Goal: Task Accomplishment & Management: Manage account settings

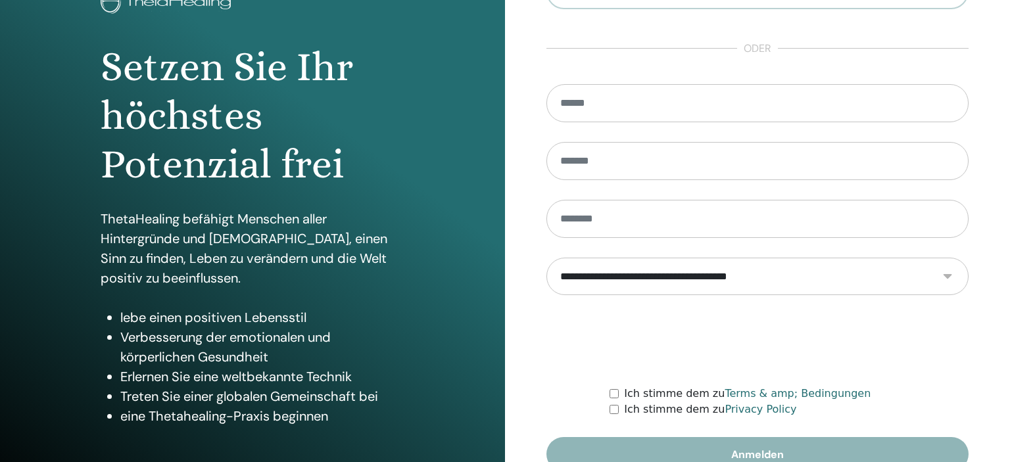
scroll to position [168, 0]
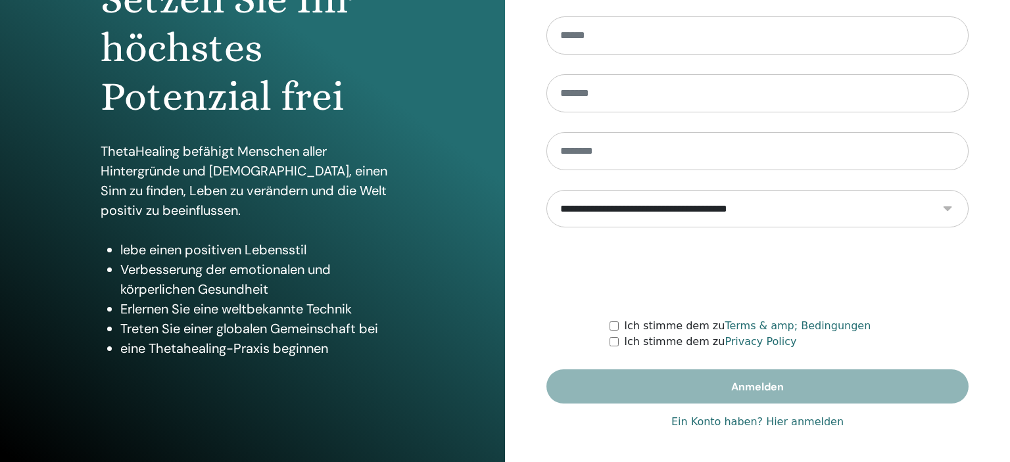
click at [786, 422] on link "Ein Konto haben? Hier anmelden" at bounding box center [757, 422] width 172 height 16
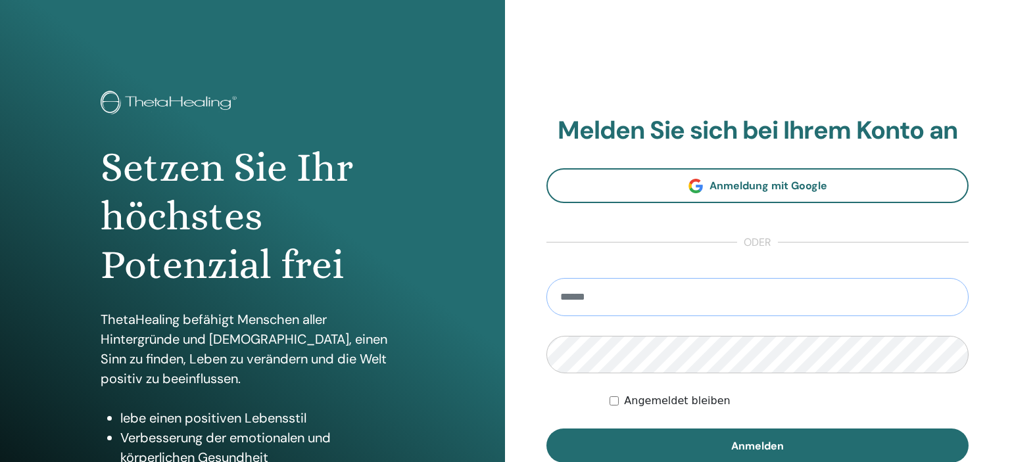
click at [598, 297] on input "email" at bounding box center [757, 297] width 422 height 38
type input "**********"
click at [546, 429] on button "Anmelden" at bounding box center [757, 446] width 422 height 34
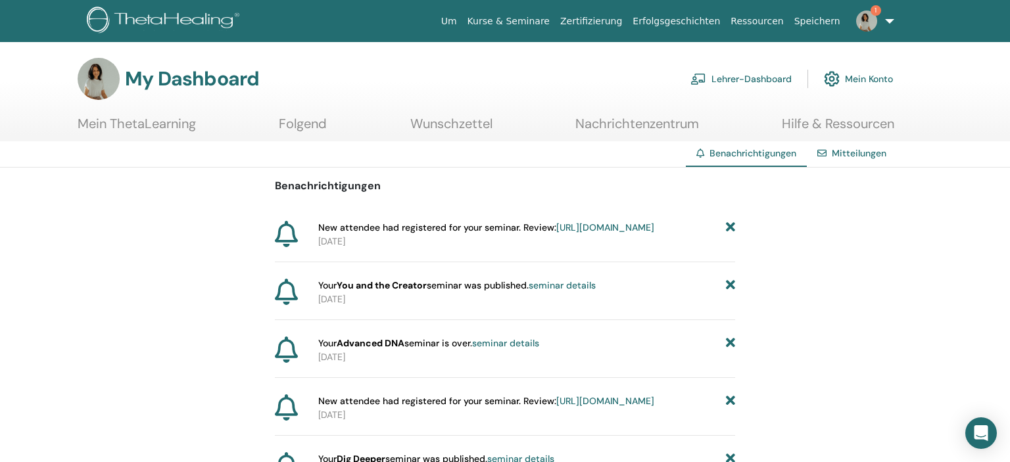
click at [160, 120] on link "Mein ThetaLearning" at bounding box center [137, 129] width 118 height 26
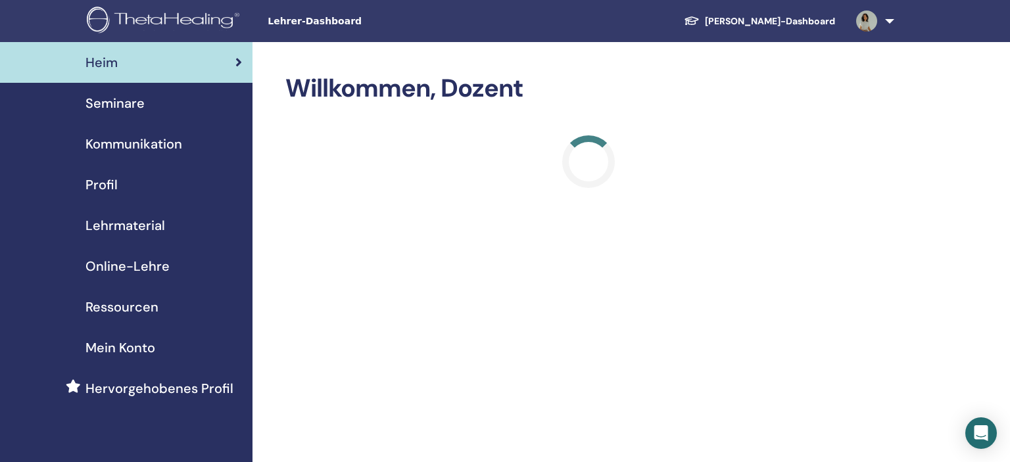
click at [120, 98] on span "Seminare" at bounding box center [114, 103] width 59 height 20
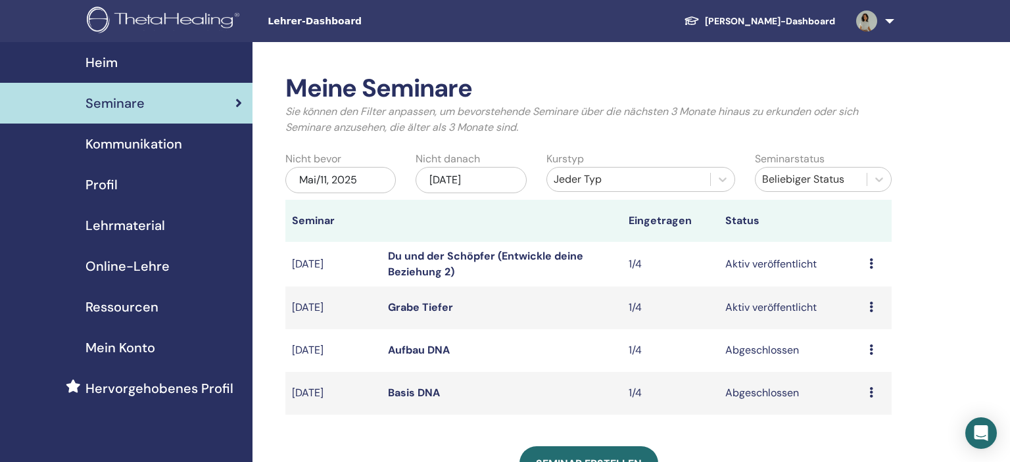
click at [482, 252] on link "Du und der Schöpfer (Entwickle deine Beziehung 2)" at bounding box center [485, 264] width 195 height 30
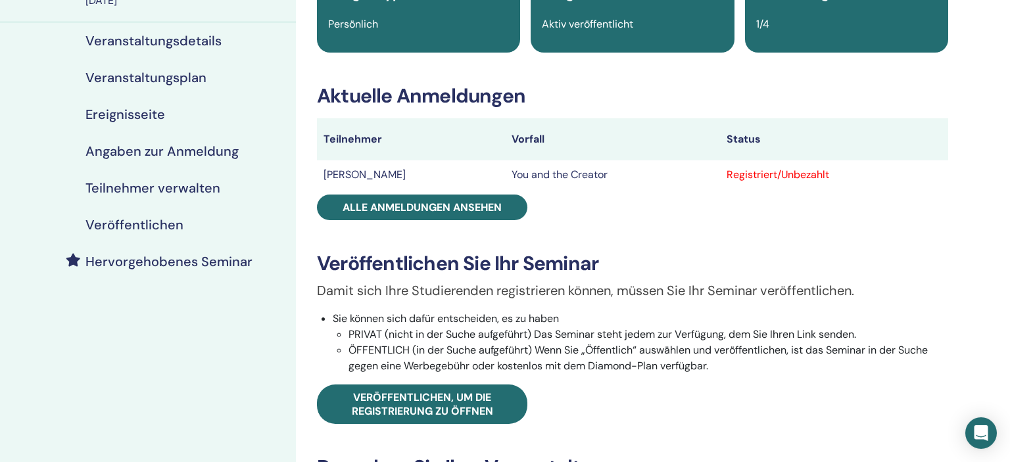
scroll to position [69, 0]
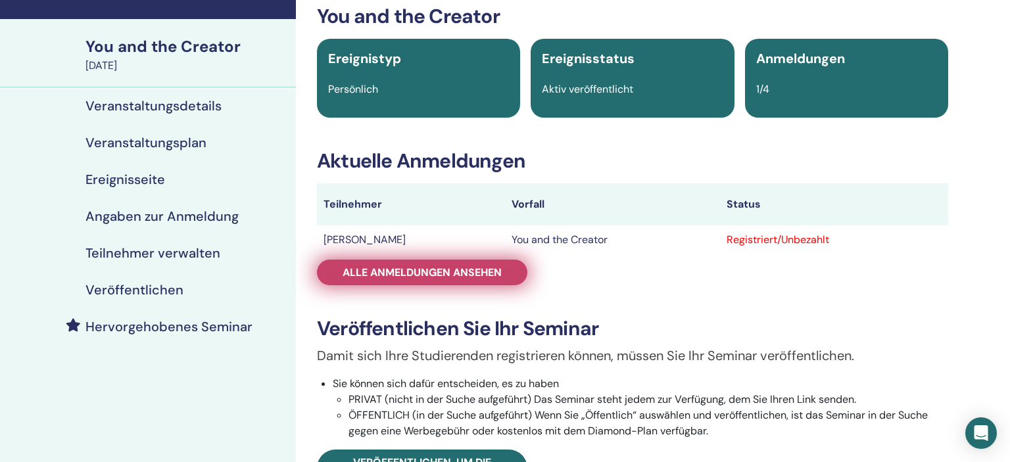
click at [383, 266] on span "Alle Anmeldungen ansehen" at bounding box center [422, 273] width 159 height 14
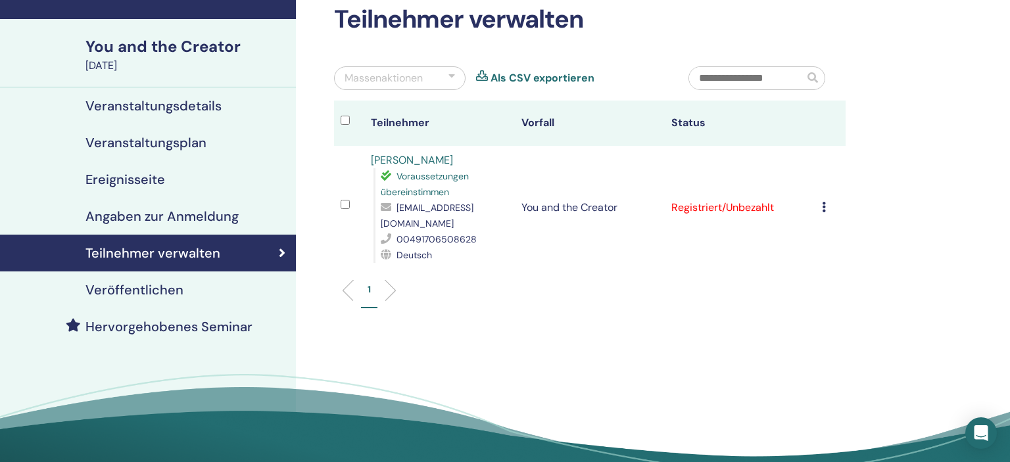
click at [826, 202] on icon at bounding box center [824, 207] width 4 height 11
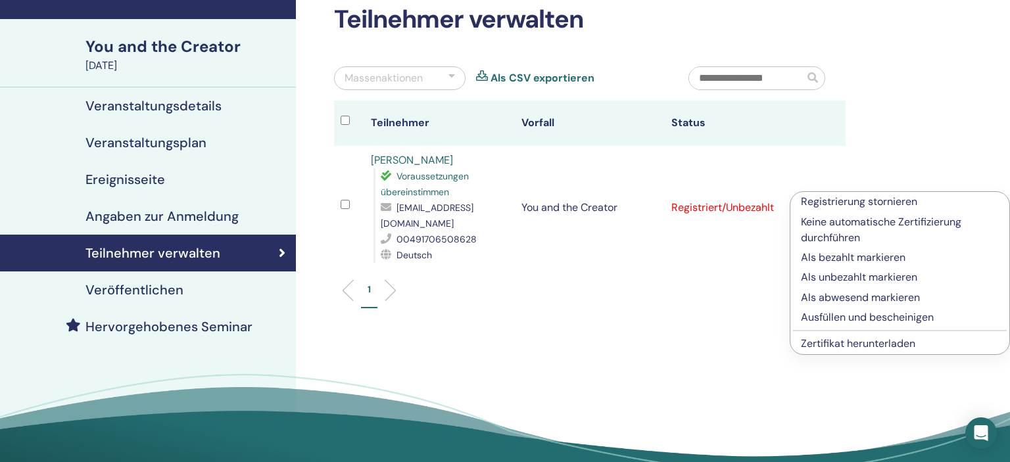
click at [842, 259] on p "Als bezahlt markieren" at bounding box center [900, 258] width 198 height 16
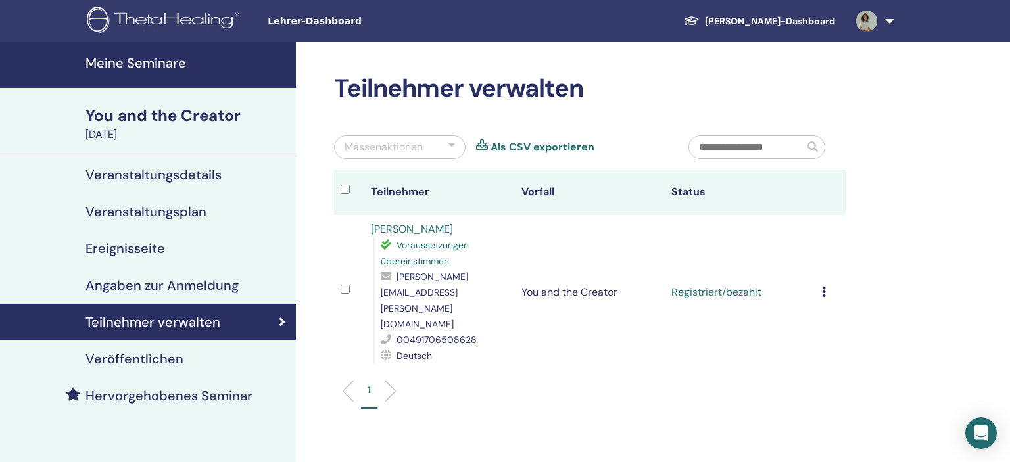
click at [888, 18] on link at bounding box center [873, 21] width 54 height 42
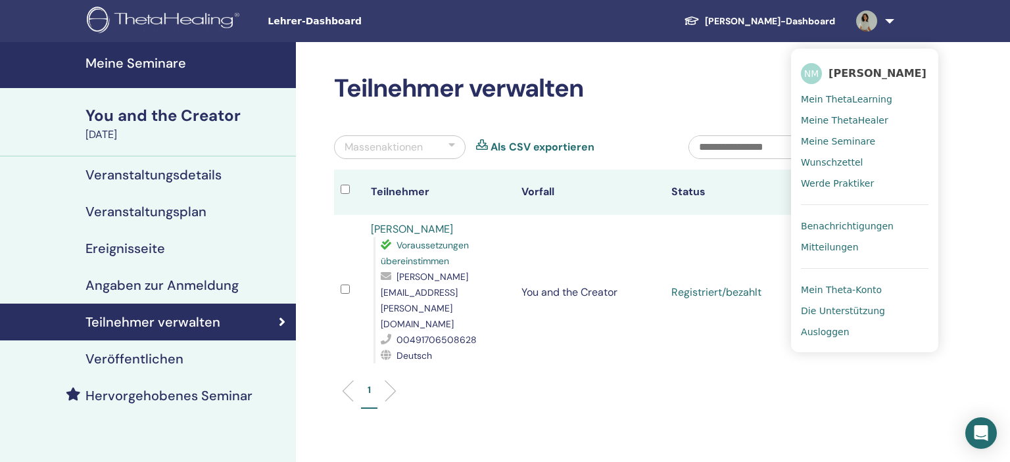
click at [835, 333] on span "Ausloggen" at bounding box center [825, 332] width 48 height 12
